Goal: Information Seeking & Learning: Find specific fact

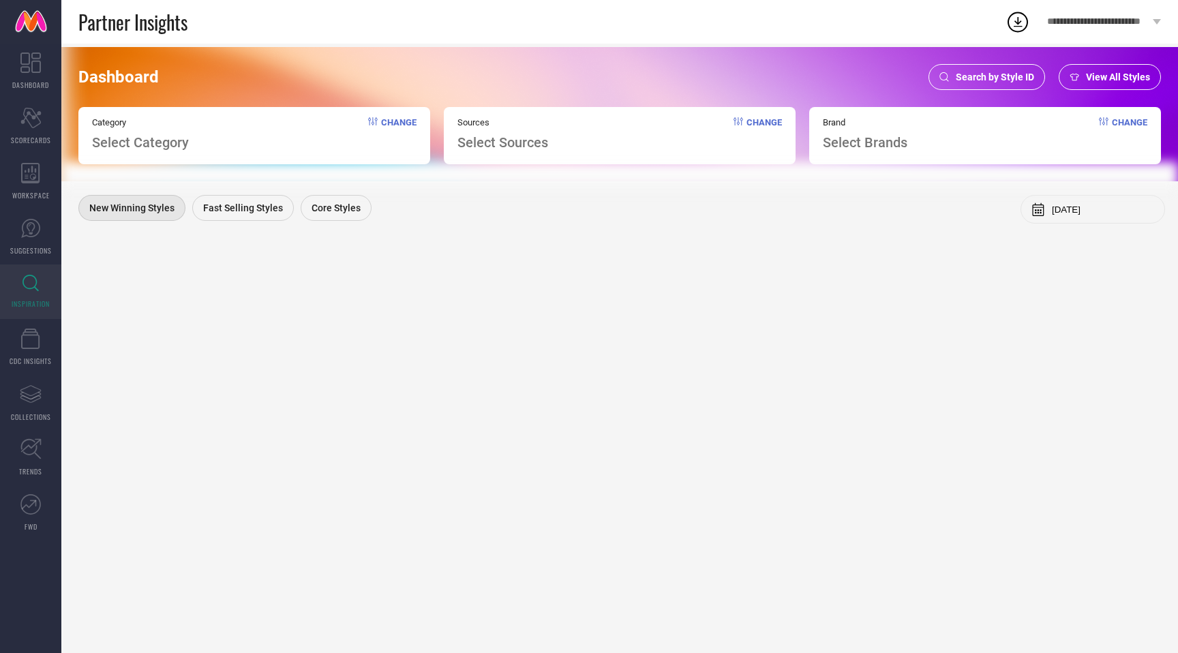
click at [1000, 81] on span "Search by Style ID" at bounding box center [995, 77] width 78 height 11
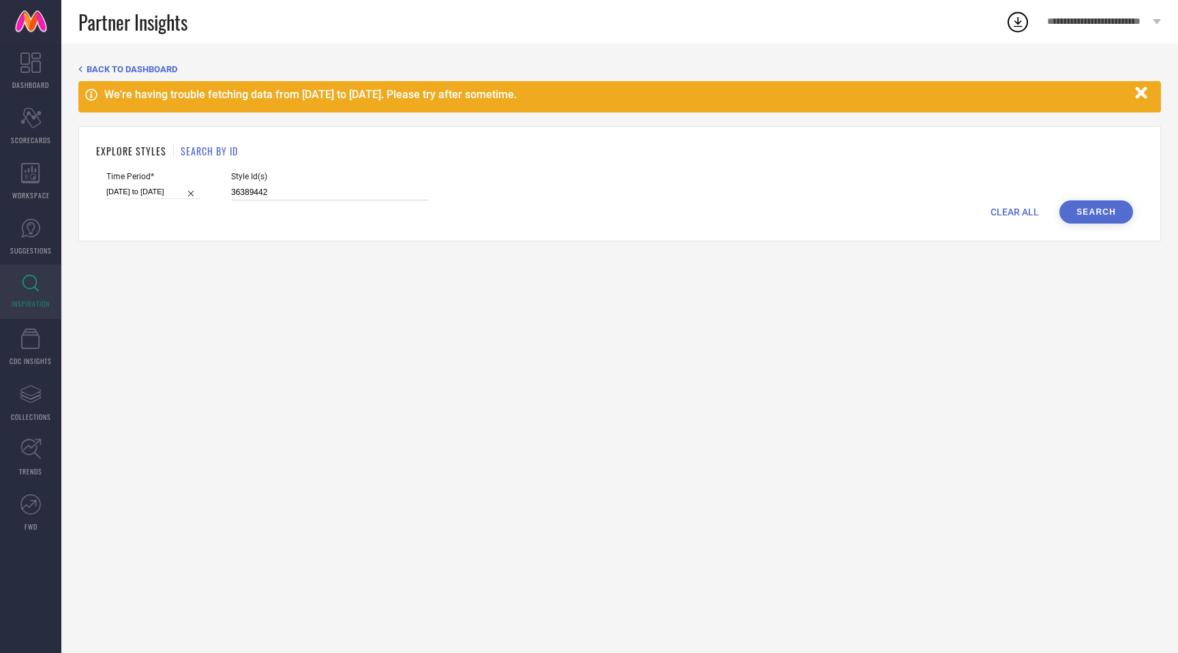
click at [241, 194] on input "36389442" at bounding box center [330, 193] width 198 height 16
click at [143, 197] on input at bounding box center [153, 192] width 94 height 14
select select "8"
select select "2025"
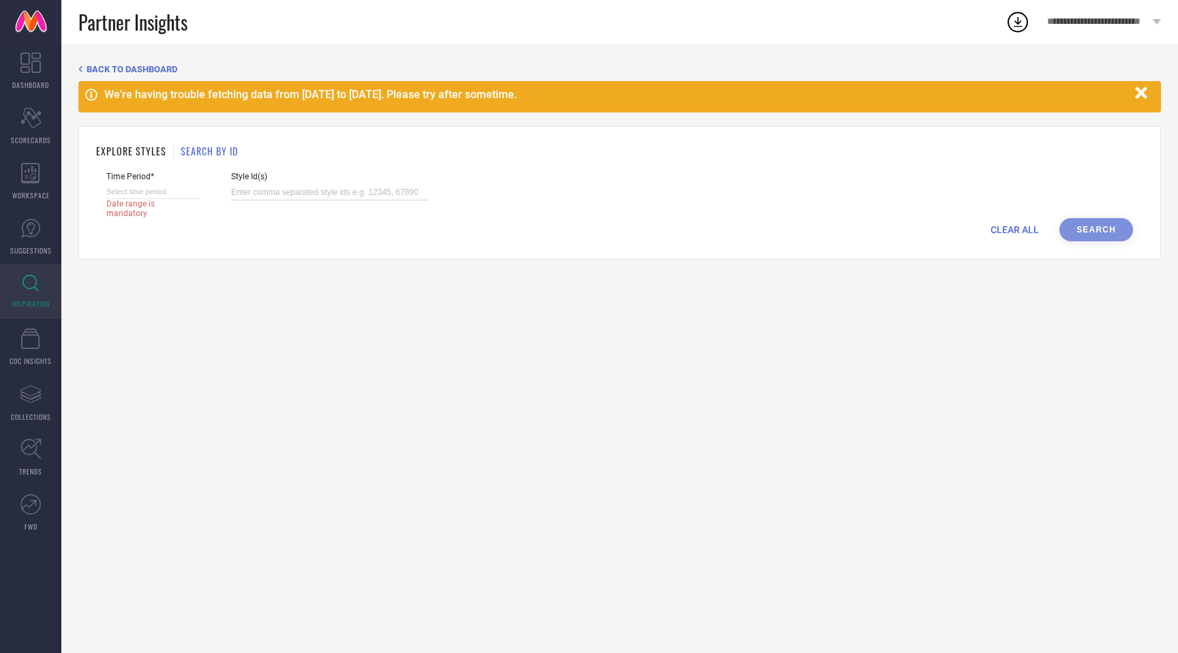
select select "9"
select select "2025"
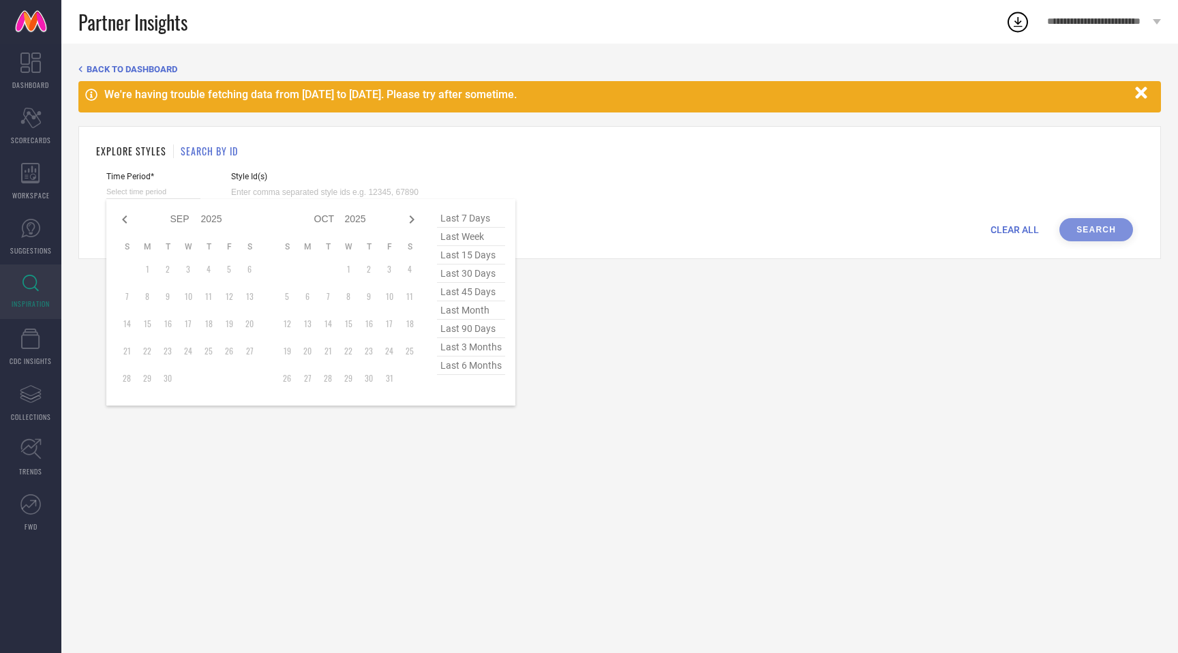
click at [470, 362] on span "last 6 months" at bounding box center [471, 366] width 68 height 18
type input "[DATE] to [DATE]"
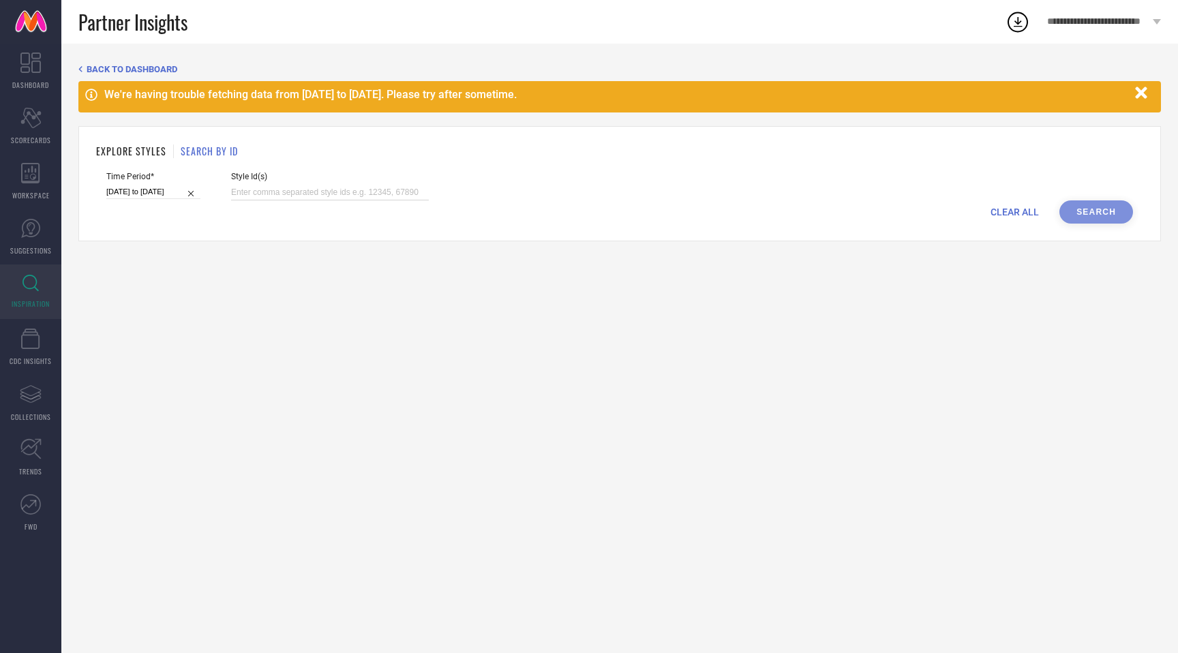
click at [265, 188] on input at bounding box center [330, 193] width 198 height 16
paste input "33243850"
click at [1093, 202] on button "Search" at bounding box center [1097, 211] width 74 height 23
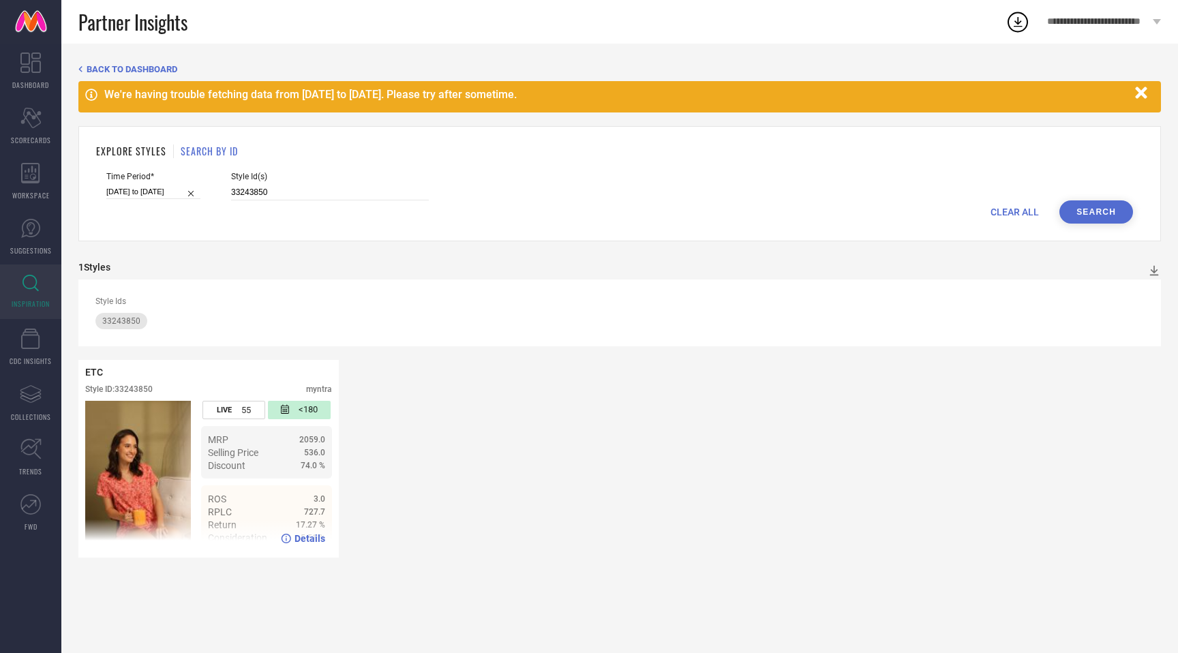
click at [301, 539] on span "Details" at bounding box center [310, 538] width 31 height 11
click at [246, 188] on input "33243850" at bounding box center [330, 193] width 198 height 16
paste input "3"
click at [1105, 211] on button "Search" at bounding box center [1097, 211] width 74 height 23
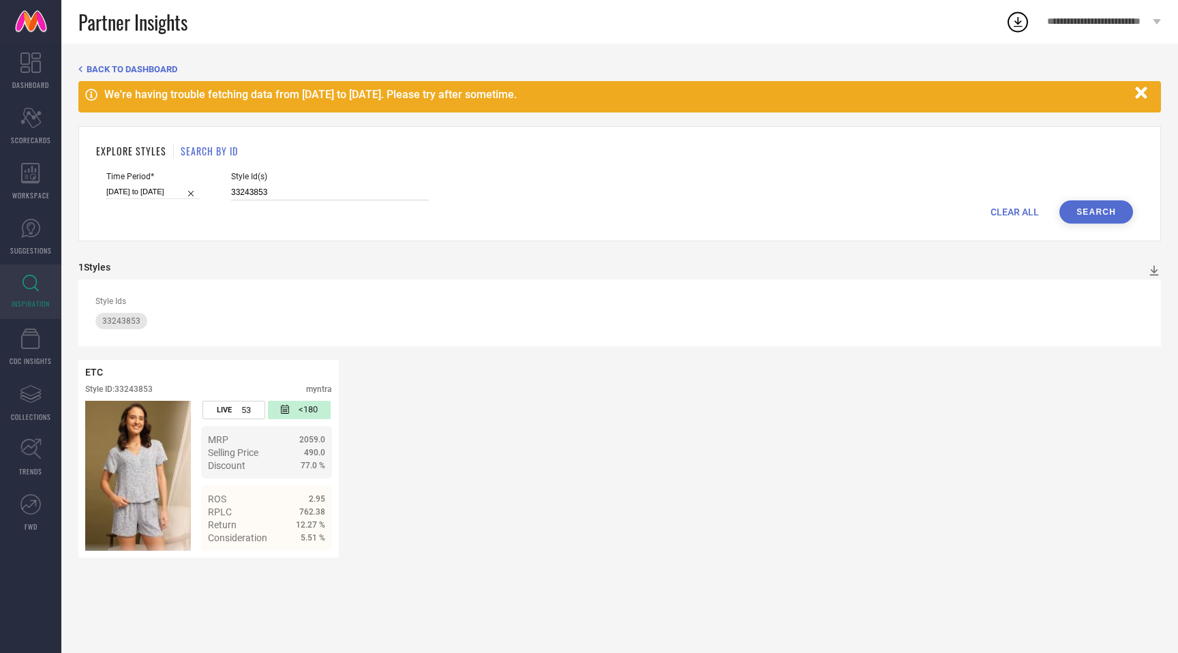
click at [231, 189] on input "33243853" at bounding box center [330, 193] width 198 height 16
paste input "21"
type input "33243821"
click at [1076, 209] on button "Search" at bounding box center [1097, 211] width 74 height 23
